Goal: Task Accomplishment & Management: Use online tool/utility

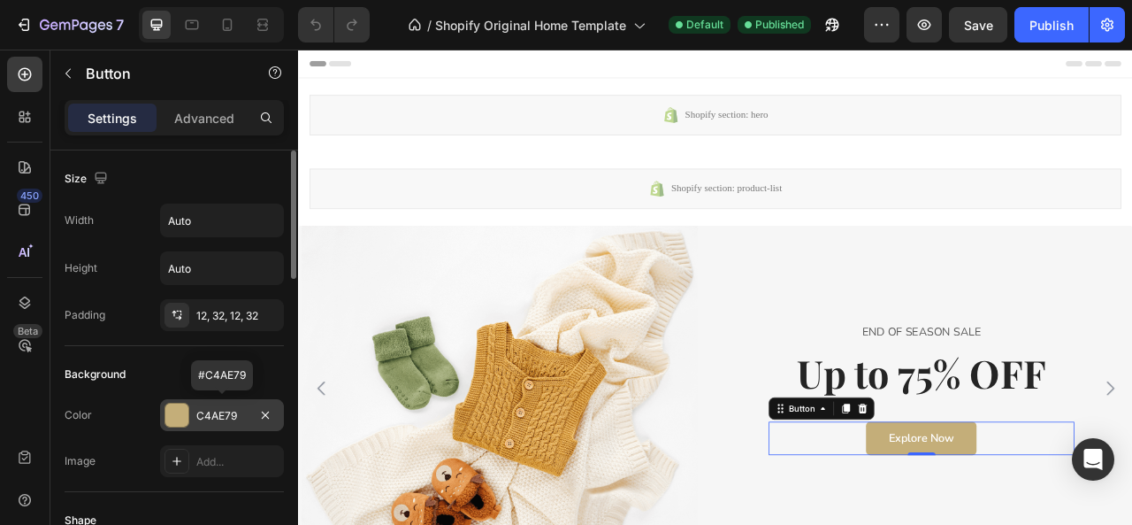
click at [209, 418] on div "C4AE79" at bounding box center [221, 416] width 51 height 16
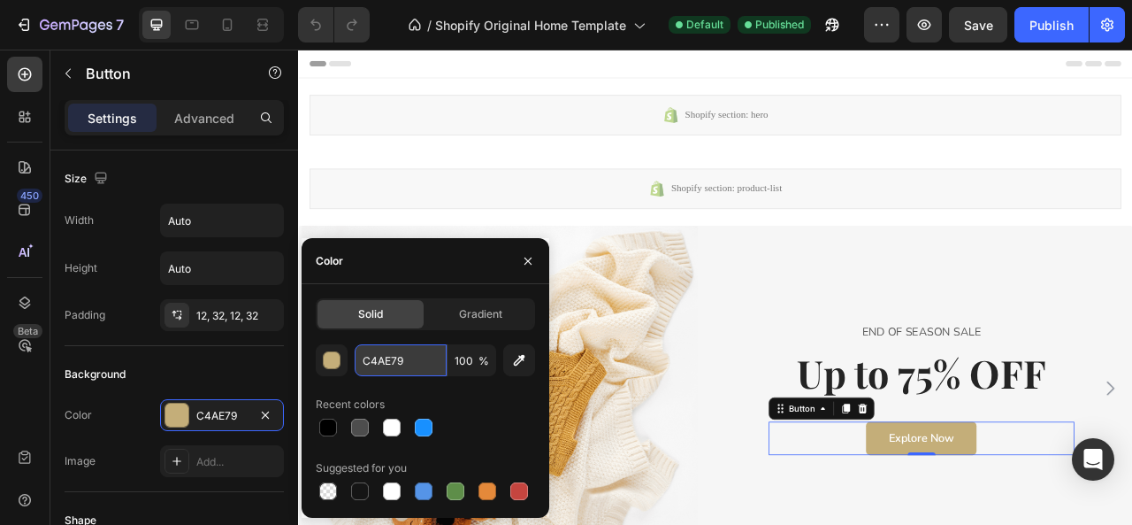
click at [416, 372] on input "C4AE79" at bounding box center [401, 360] width 92 height 32
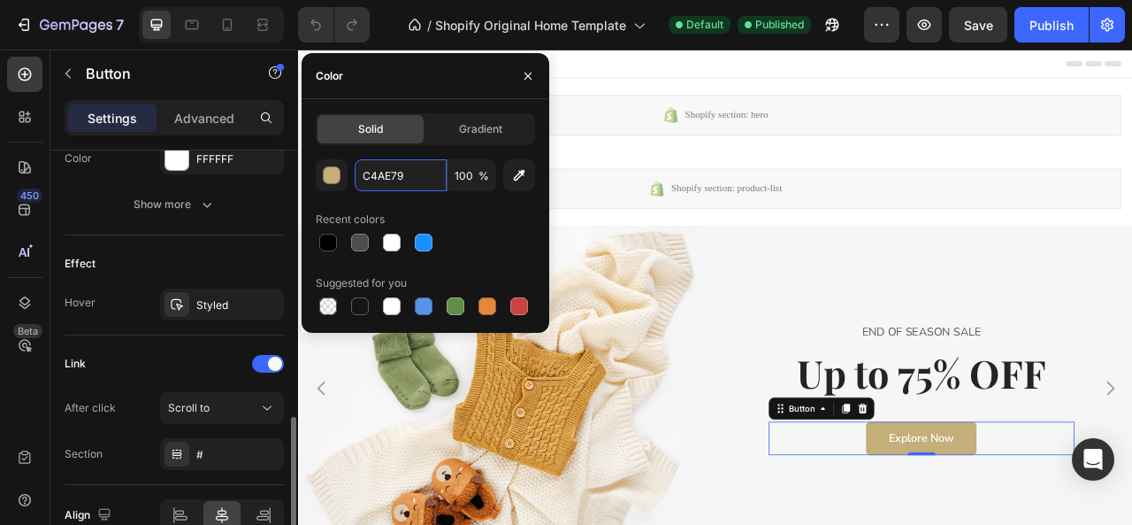
scroll to position [846, 0]
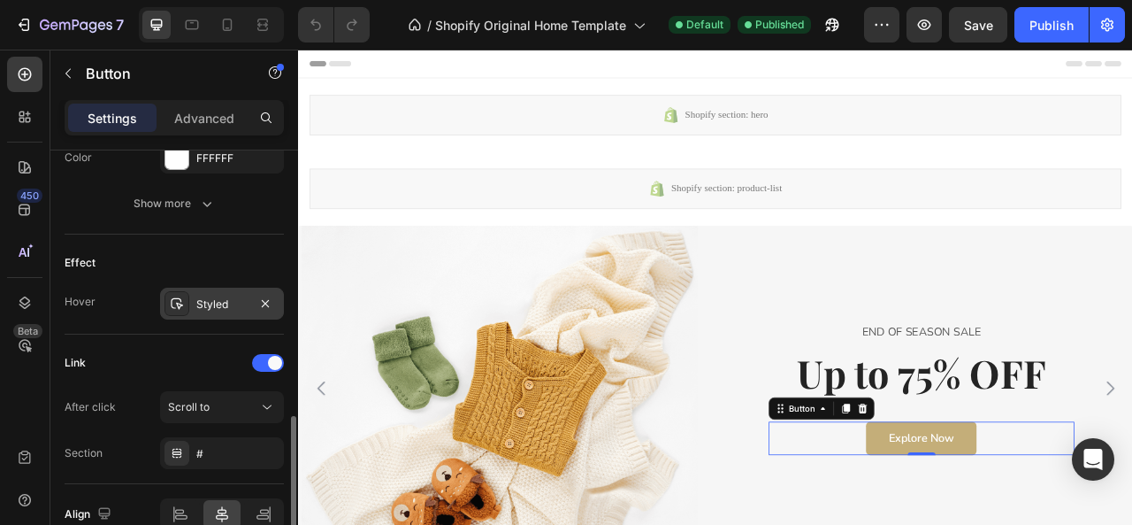
click at [206, 303] on div "Styled" at bounding box center [221, 304] width 51 height 16
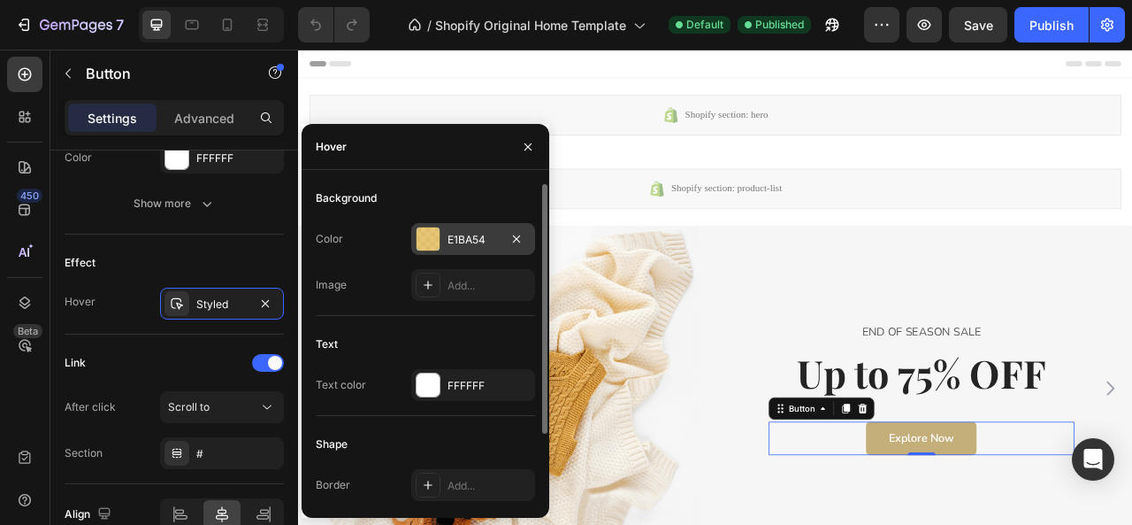
click at [464, 243] on div "E1BA54" at bounding box center [473, 240] width 51 height 16
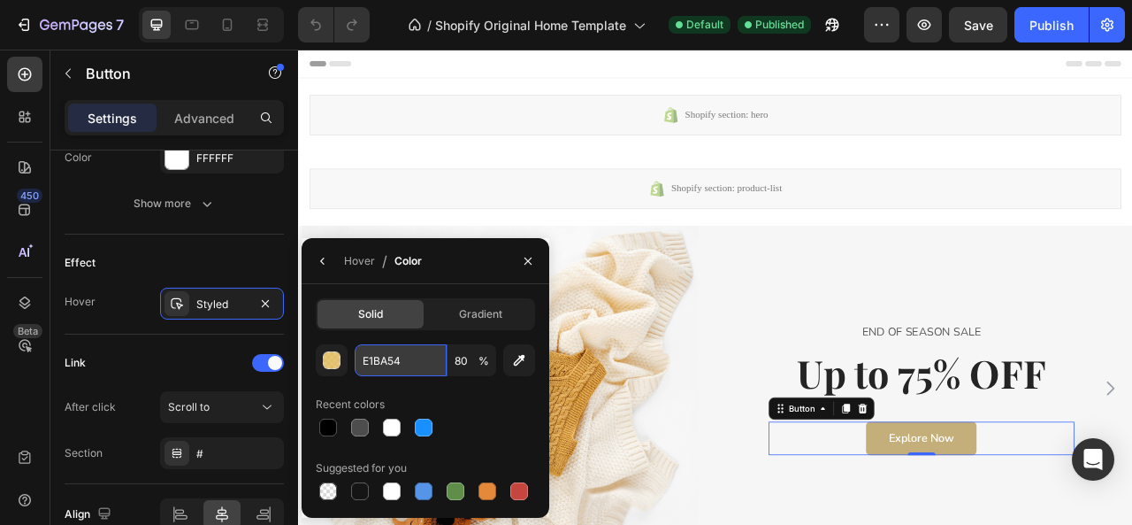
click at [0, 0] on input "E1BA54" at bounding box center [0, 0] width 0 height 0
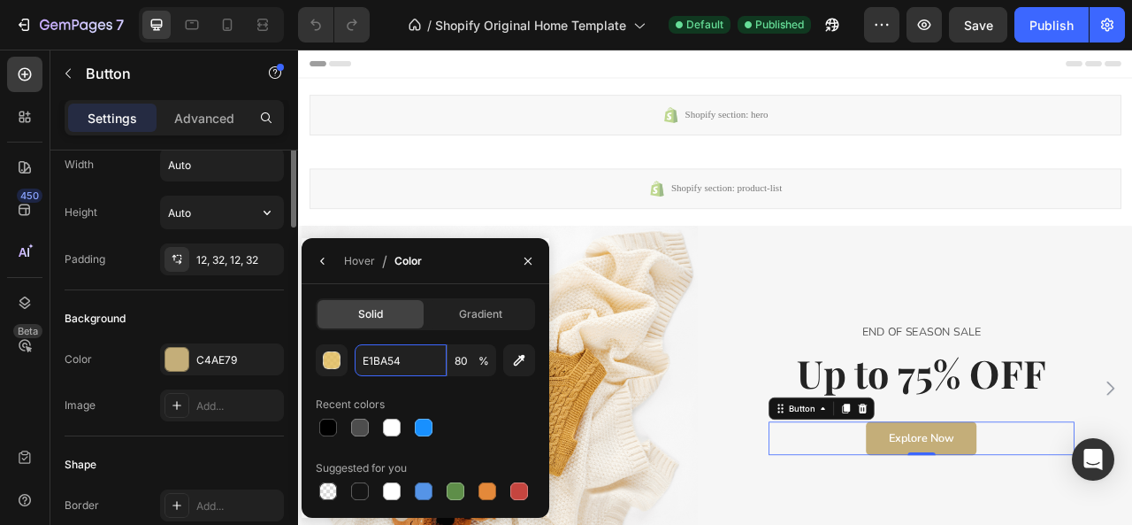
scroll to position [0, 0]
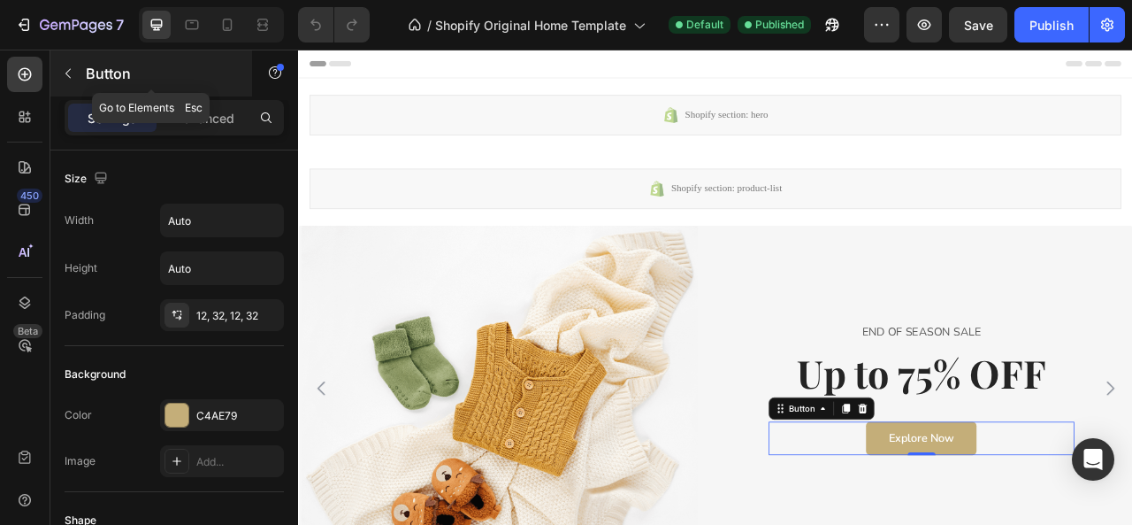
click at [65, 76] on icon "button" at bounding box center [68, 73] width 14 height 14
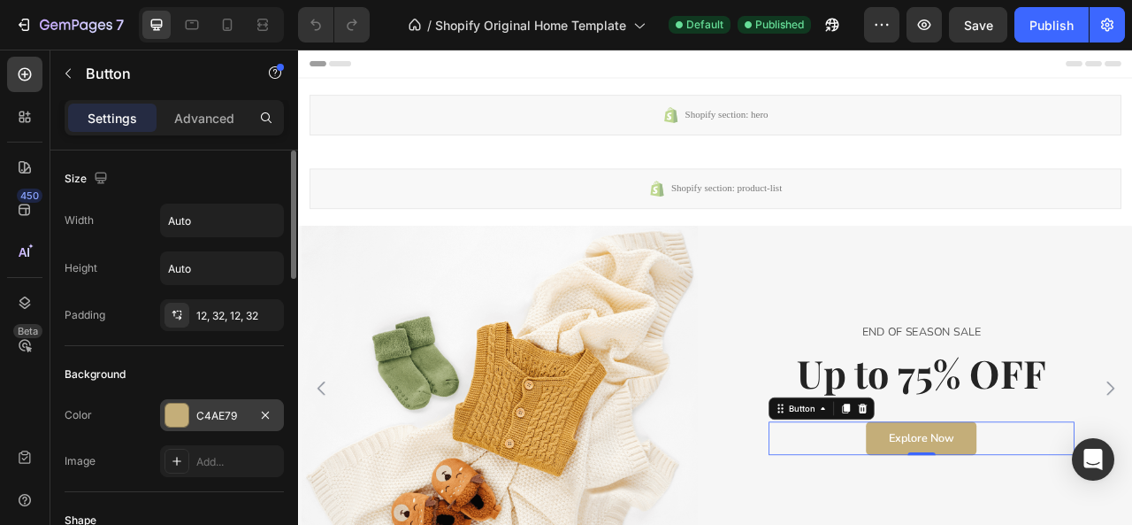
click at [221, 409] on div "C4AE79" at bounding box center [221, 416] width 51 height 16
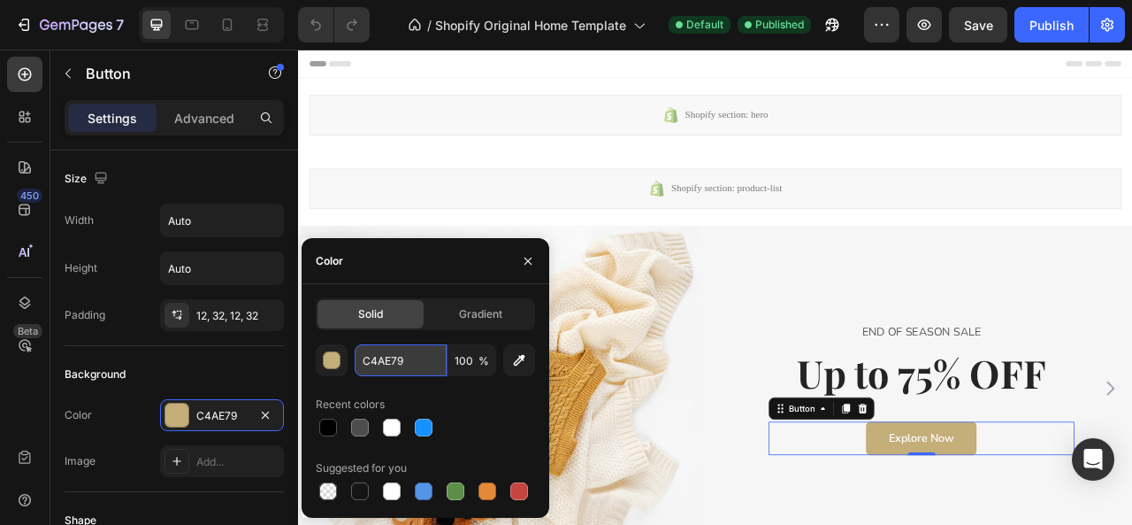
click at [404, 367] on input "C4AE79" at bounding box center [401, 360] width 92 height 32
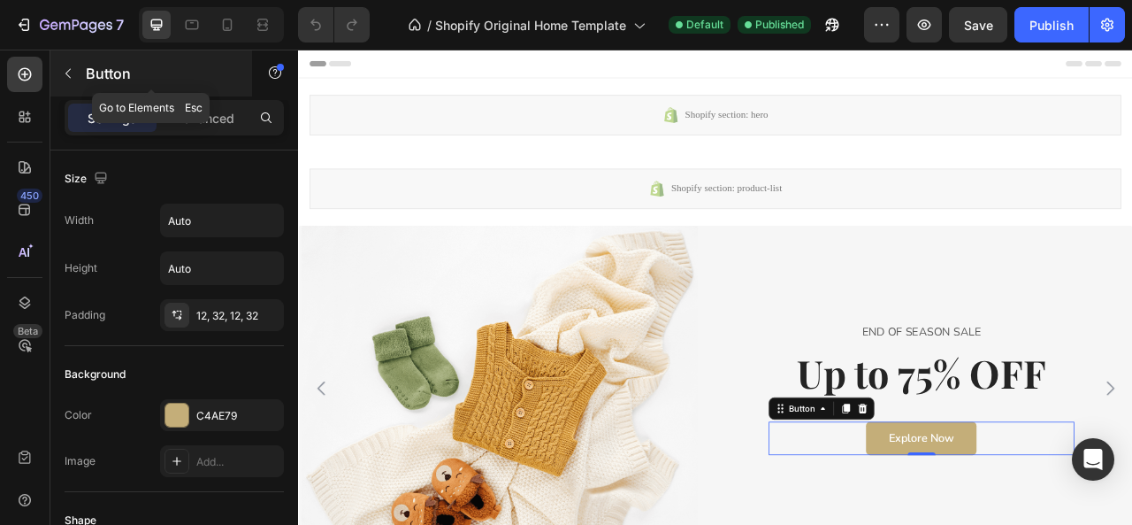
click at [65, 69] on icon "button" at bounding box center [68, 73] width 14 height 14
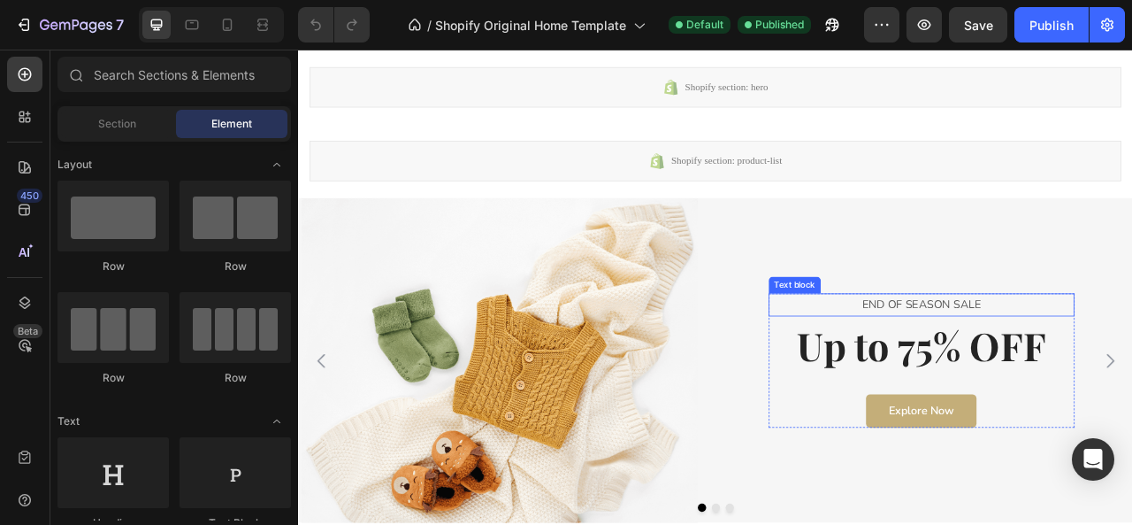
scroll to position [34, 0]
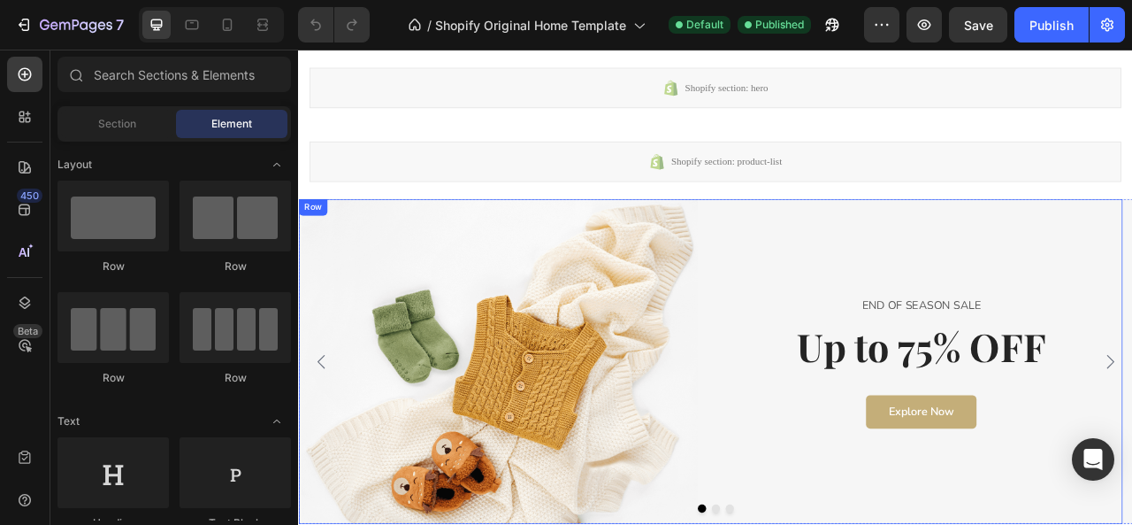
click at [1064, 274] on div "END OF SEASON SALE Text block Up to 75% OFF Heading Explore Now Button Row" at bounding box center [1090, 445] width 510 height 413
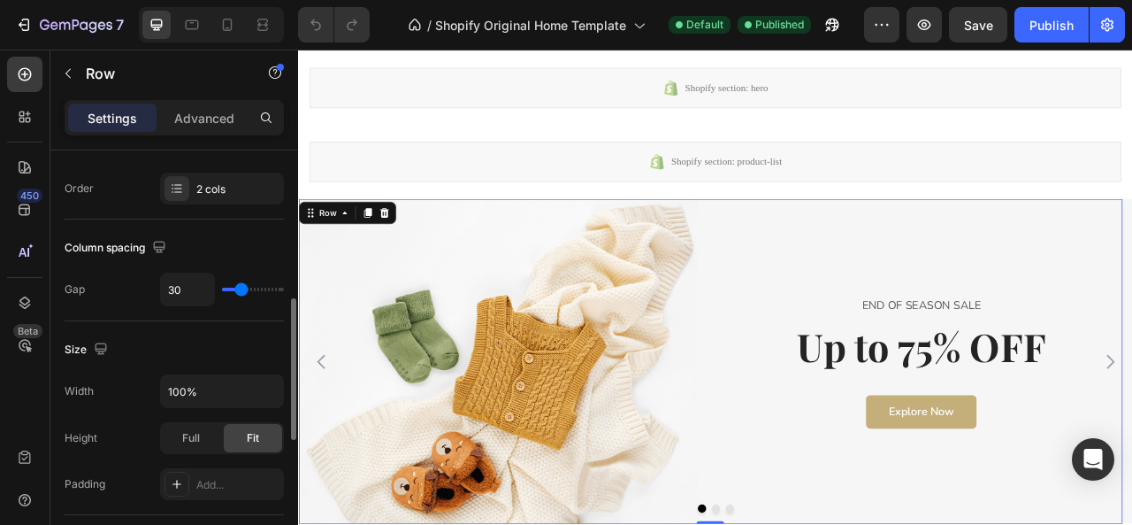
scroll to position [288, 0]
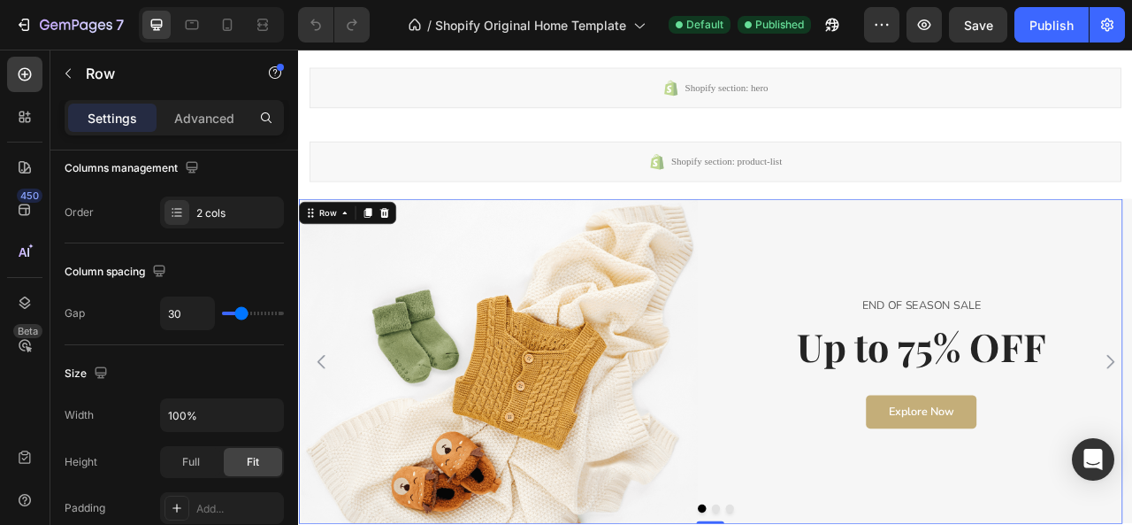
click at [1131, 309] on div "END OF SEASON SALE Text block Up to 75% OFF Heading Explore Now Button Row" at bounding box center [1090, 445] width 510 height 413
click at [1131, 252] on div "END OF SEASON SALE Text block Up to 75% OFF Heading Explore Now Button Row" at bounding box center [1090, 445] width 510 height 413
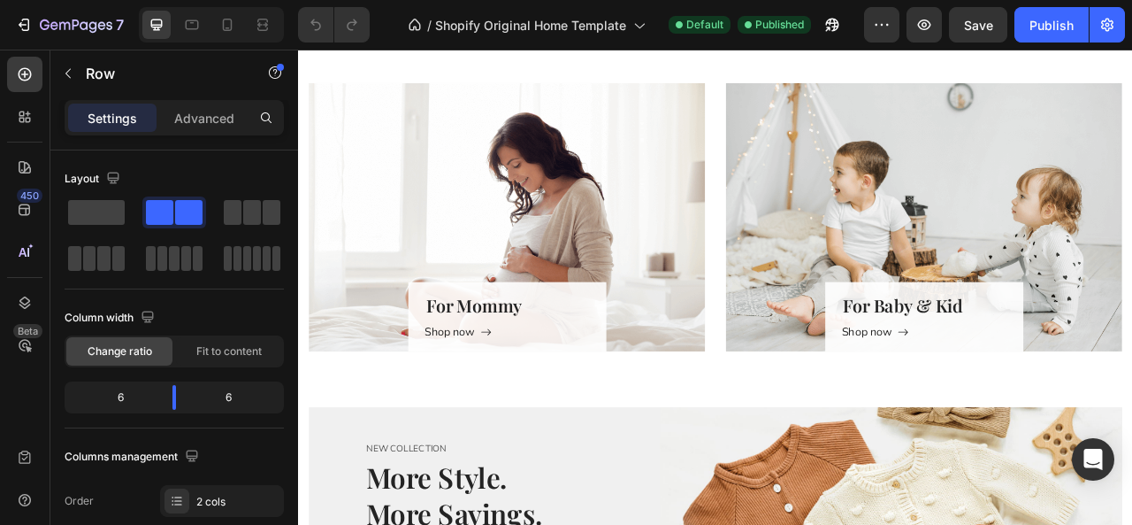
scroll to position [1220, 0]
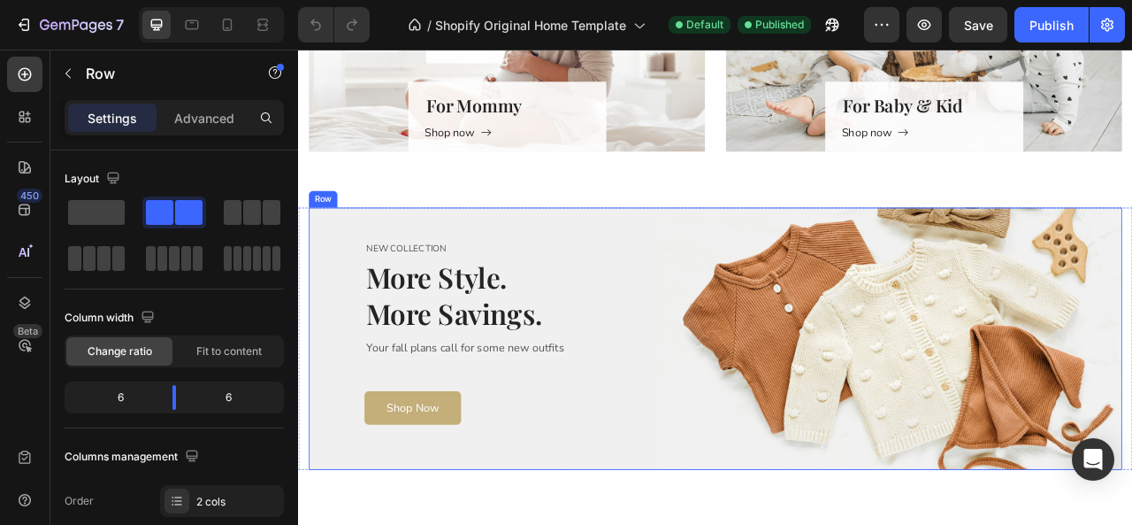
click at [402, 261] on div "NEW COLLECTION Text block More Style. More Savings. Heading Your fall plans cal…" at bounding box center [521, 416] width 420 height 333
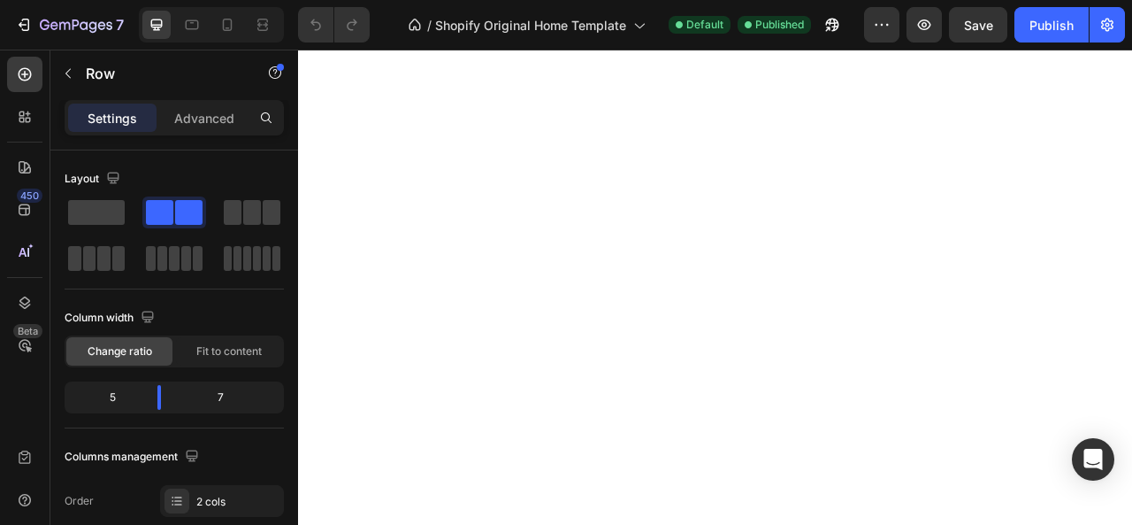
scroll to position [0, 0]
